Goal: Task Accomplishment & Management: Use online tool/utility

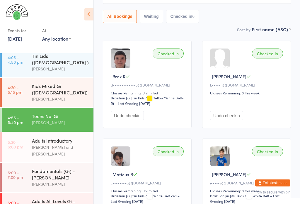
scroll to position [90, 0]
click at [39, 199] on div "Adults All Levels Gi - [PERSON_NAME]" at bounding box center [60, 205] width 57 height 13
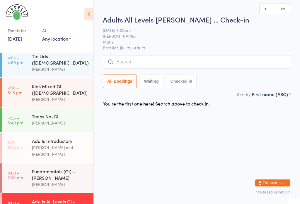
click at [177, 62] on input "search" at bounding box center [197, 61] width 188 height 13
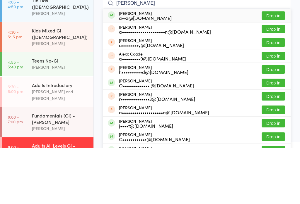
type input "Alex"
click at [276, 67] on button "Drop in" at bounding box center [273, 71] width 23 height 8
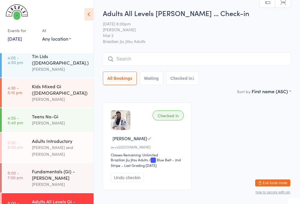
click at [118, 57] on input "search" at bounding box center [197, 58] width 188 height 13
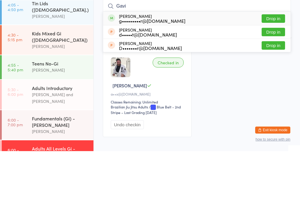
type input "Gavi"
click at [269, 67] on button "Drop in" at bounding box center [273, 71] width 23 height 8
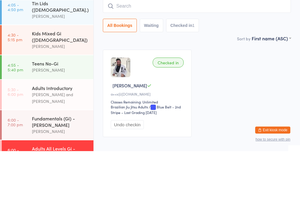
scroll to position [30, 0]
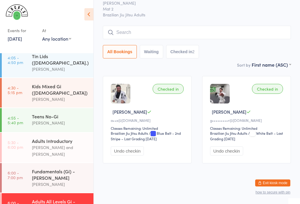
click at [255, 28] on input "search" at bounding box center [197, 32] width 188 height 13
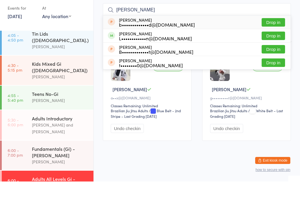
type input "Kevin"
click at [274, 54] on button "Drop in" at bounding box center [273, 58] width 23 height 8
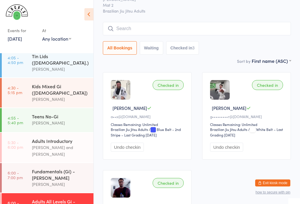
click at [153, 29] on input "search" at bounding box center [197, 28] width 188 height 13
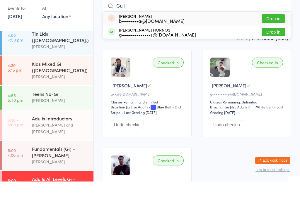
type input "Guil"
click at [278, 50] on button "Drop in" at bounding box center [273, 54] width 23 height 8
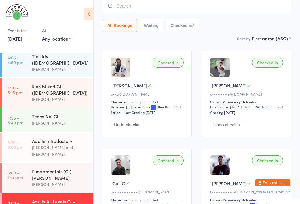
click at [38, 168] on div "Fundamentals (Gi) - [PERSON_NAME]" at bounding box center [60, 174] width 57 height 13
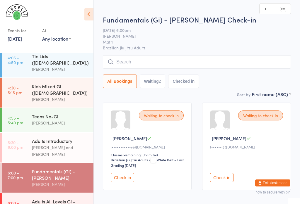
click at [129, 59] on input "search" at bounding box center [197, 61] width 188 height 13
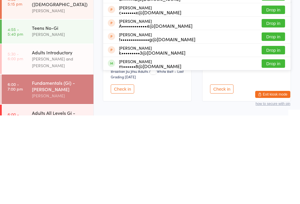
type input "Flo"
click at [269, 148] on button "Drop in" at bounding box center [273, 152] width 23 height 8
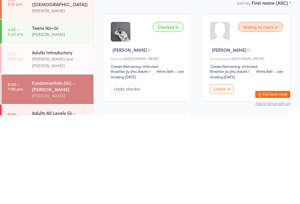
scroll to position [6, 0]
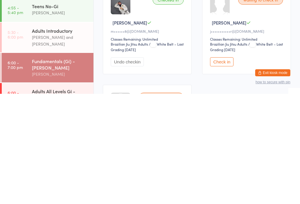
click at [45, 144] on div "[PERSON_NAME] and [PERSON_NAME]" at bounding box center [60, 150] width 57 height 13
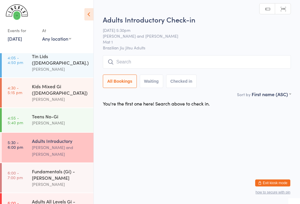
click at [37, 168] on div "Fundamentals (Gi) - [PERSON_NAME]" at bounding box center [60, 174] width 57 height 13
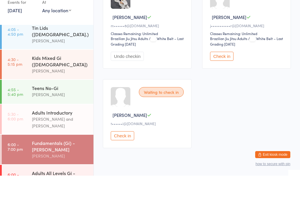
scroll to position [81, 0]
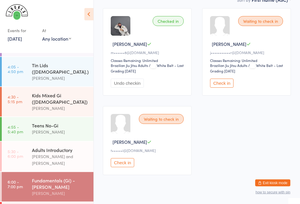
click at [225, 88] on button "Check in" at bounding box center [221, 83] width 23 height 9
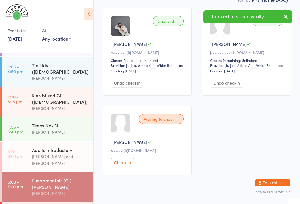
click at [125, 168] on button "Check in" at bounding box center [122, 162] width 23 height 9
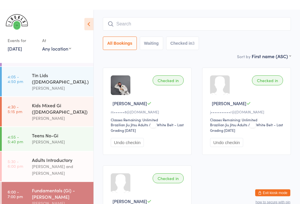
scroll to position [0, 0]
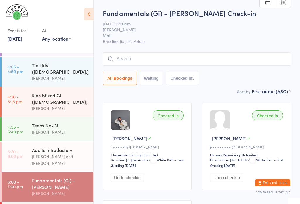
click at [190, 64] on input "search" at bounding box center [197, 58] width 188 height 13
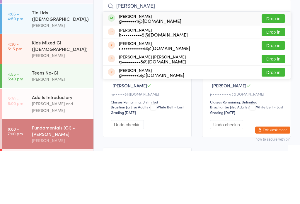
type input "Greg"
click at [280, 67] on button "Drop in" at bounding box center [273, 71] width 23 height 8
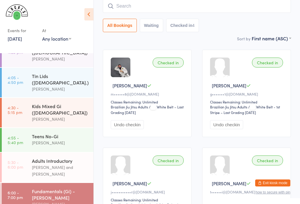
scroll to position [81, 0]
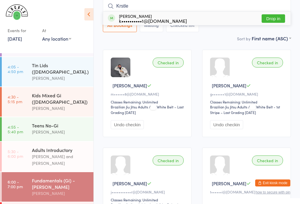
type input "Krstle"
click at [147, 16] on div "Krystle Turnbull k••••••••••1@hotmail.com" at bounding box center [153, 18] width 68 height 9
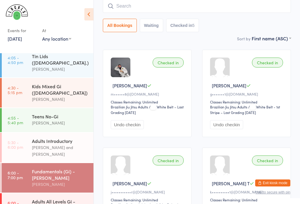
scroll to position [0, 0]
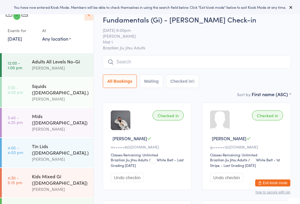
click at [63, 186] on div "[PERSON_NAME]" at bounding box center [60, 189] width 57 height 7
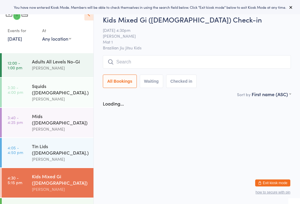
scroll to position [83, 0]
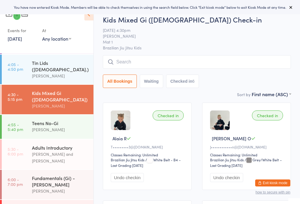
click at [65, 175] on div "Fundamentals (Gi) - [PERSON_NAME]" at bounding box center [60, 181] width 57 height 13
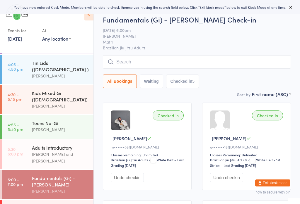
click at [166, 66] on input "search" at bounding box center [197, 61] width 188 height 13
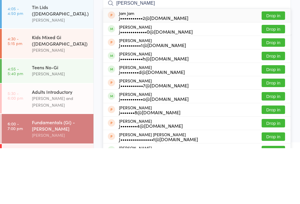
type input "[PERSON_NAME]"
click at [275, 81] on button "Drop in" at bounding box center [273, 85] width 23 height 8
